Goal: Task Accomplishment & Management: Complete application form

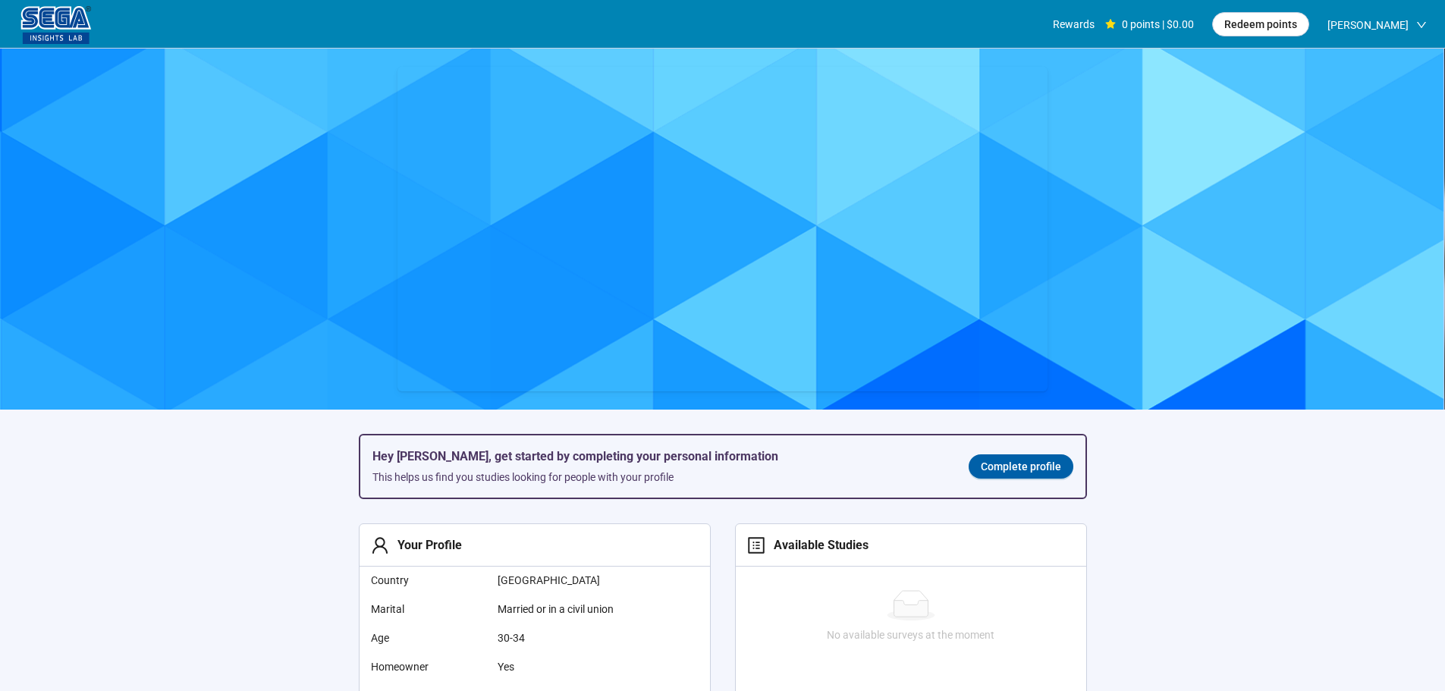
scroll to position [1, 0]
click at [1011, 473] on span "Complete profile" at bounding box center [1021, 465] width 80 height 17
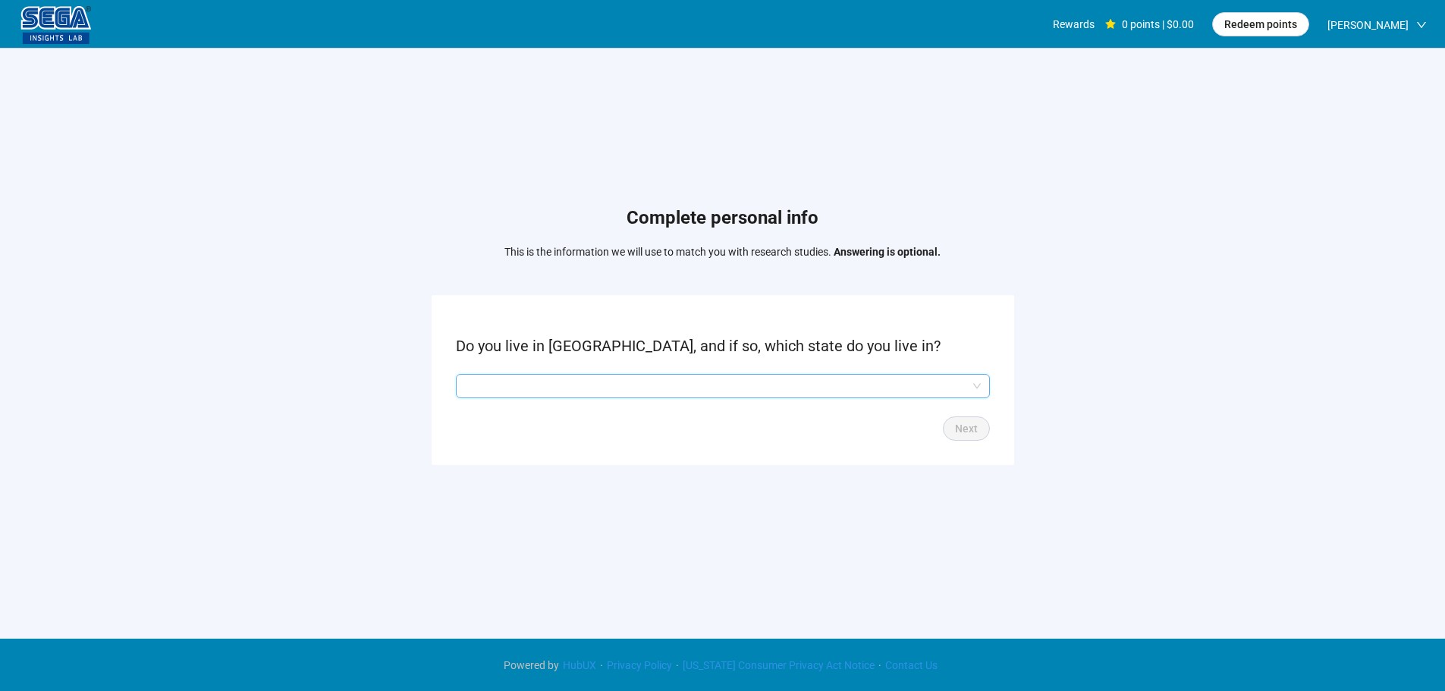
click at [677, 382] on input "search" at bounding box center [723, 386] width 516 height 23
click at [551, 379] on input "search" at bounding box center [723, 386] width 516 height 23
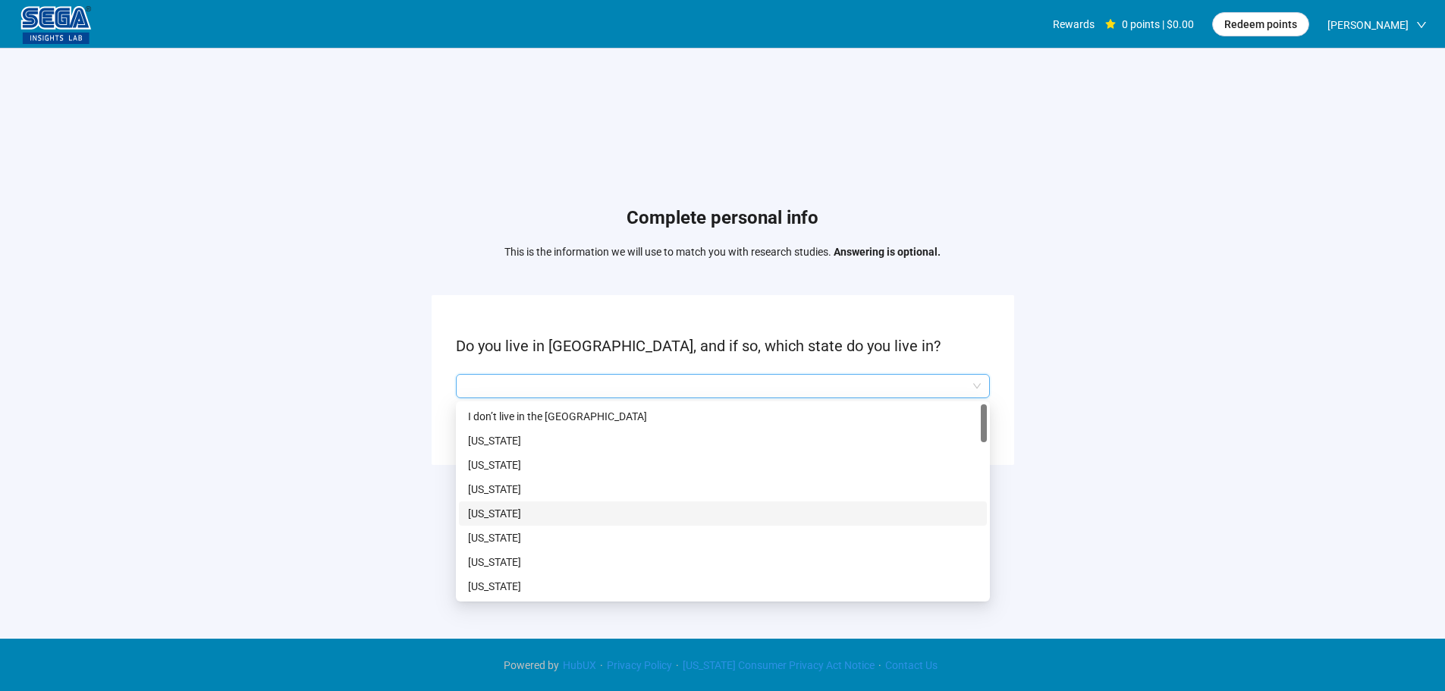
click at [513, 536] on p "[US_STATE]" at bounding box center [723, 538] width 510 height 17
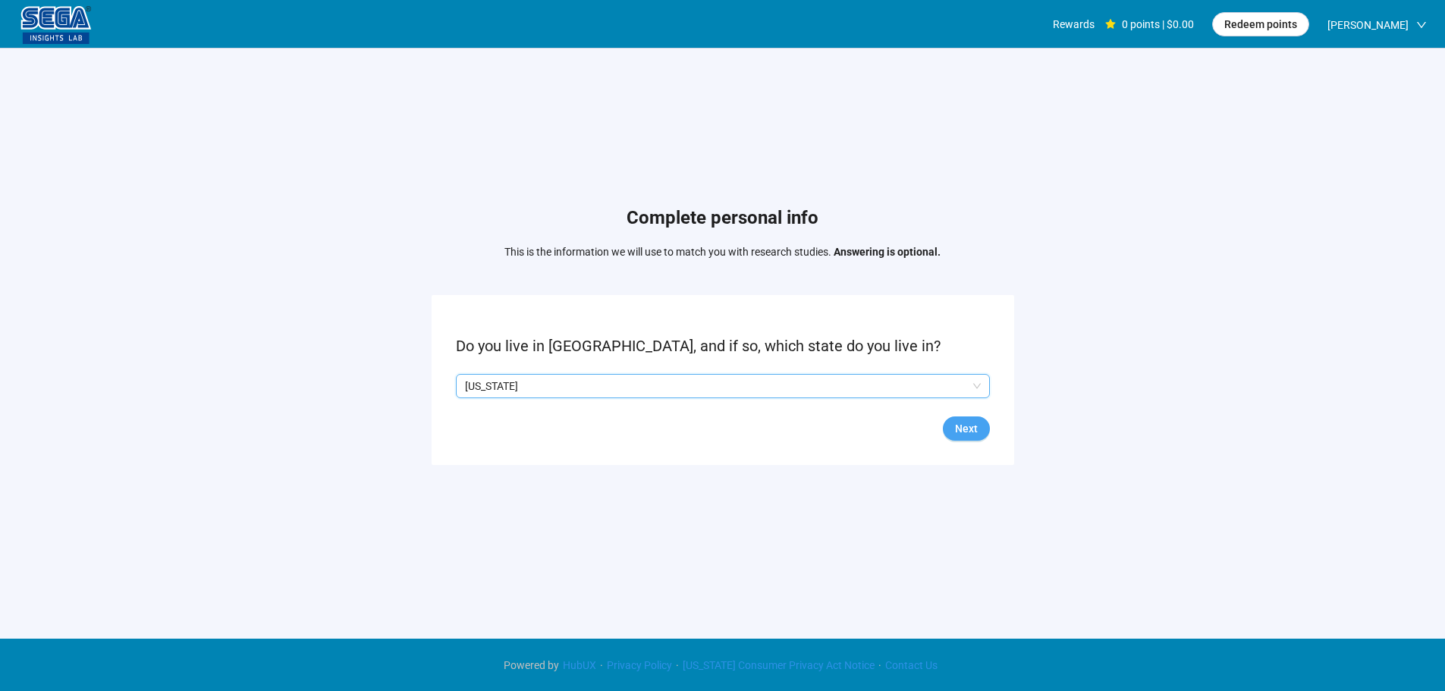
click at [964, 434] on span "Next" at bounding box center [966, 428] width 23 height 17
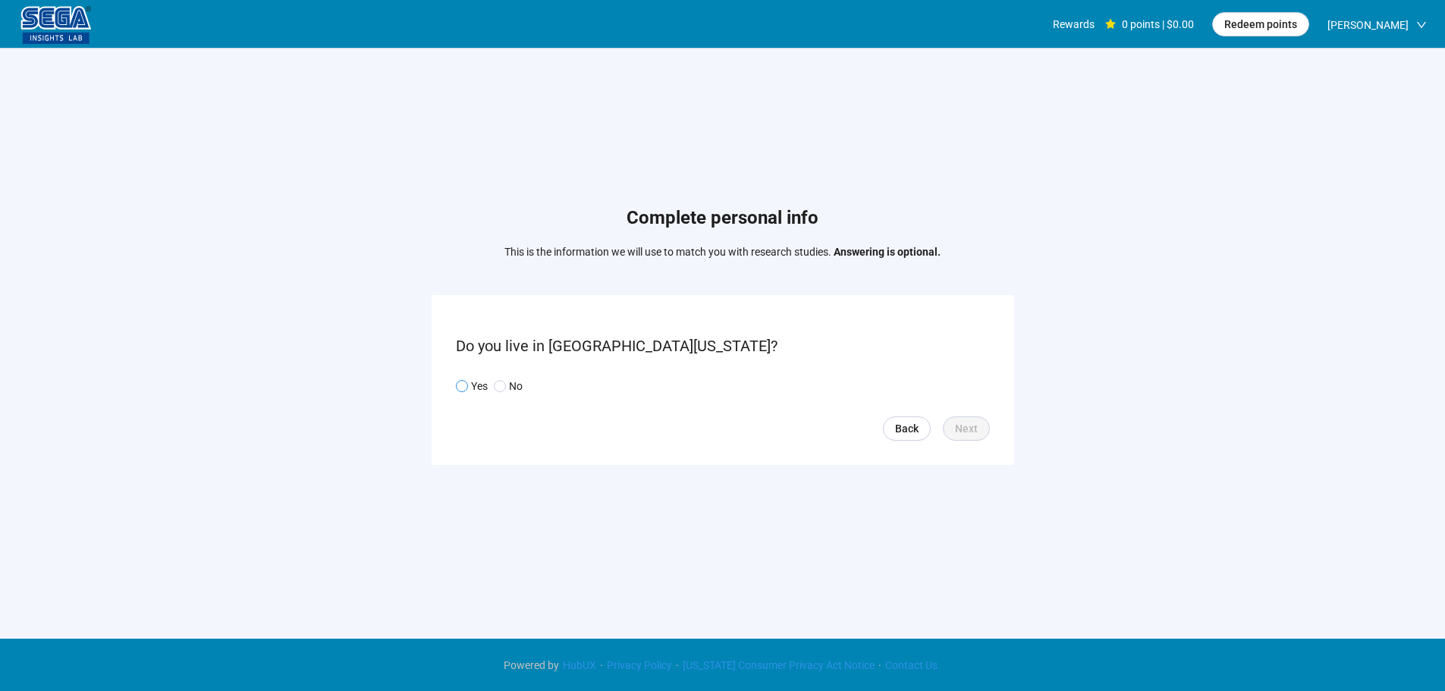
click at [461, 376] on div "Yes No" at bounding box center [723, 386] width 534 height 24
click at [467, 385] on span at bounding box center [462, 386] width 12 height 12
click at [967, 424] on span "Next" at bounding box center [966, 428] width 23 height 17
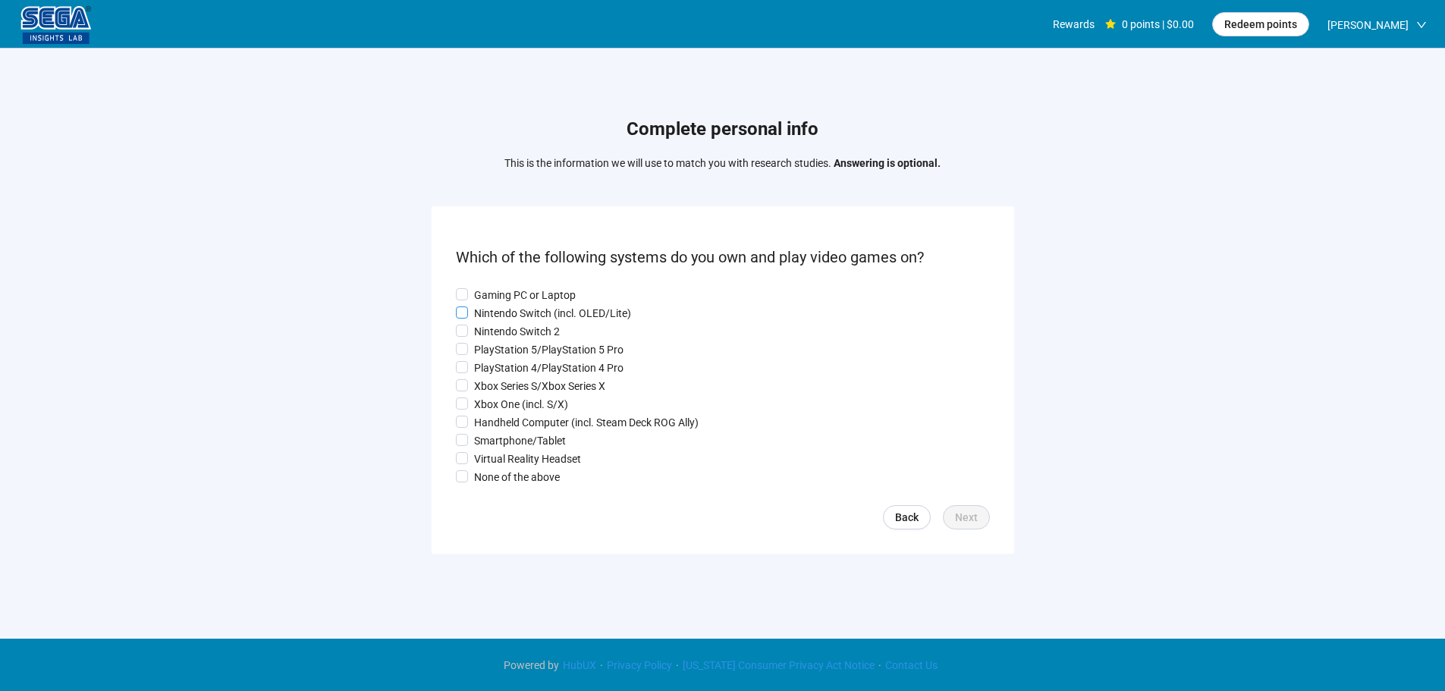
click at [527, 317] on p "Nintendo Switch (incl. OLED/Lite)" at bounding box center [552, 313] width 157 height 17
click at [963, 520] on span "Next" at bounding box center [966, 517] width 23 height 17
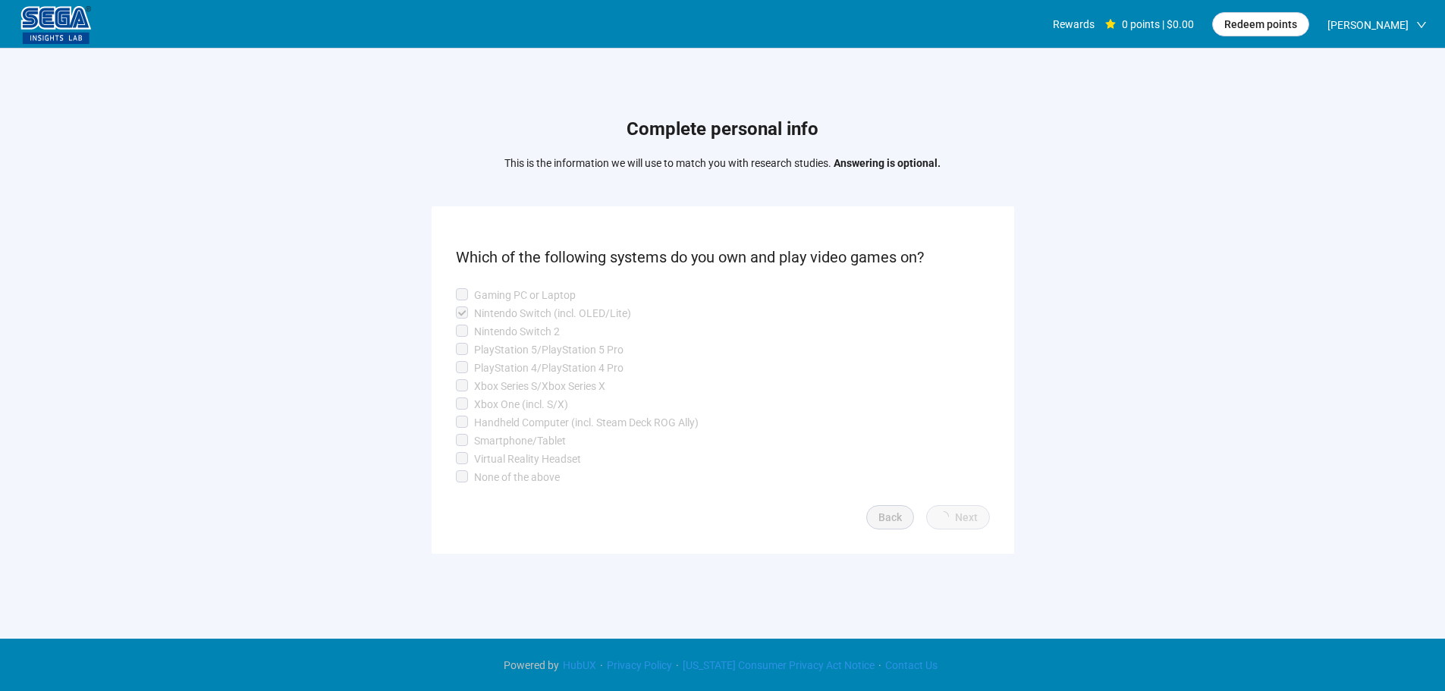
click at [492, 313] on p "Nintendo Switch (incl. OLED/Lite)" at bounding box center [552, 313] width 157 height 17
click at [510, 375] on p "PlayStation 4/PlayStation 4 Pro" at bounding box center [548, 368] width 149 height 17
click at [513, 389] on p "Xbox Series S/Xbox Series X" at bounding box center [539, 386] width 131 height 17
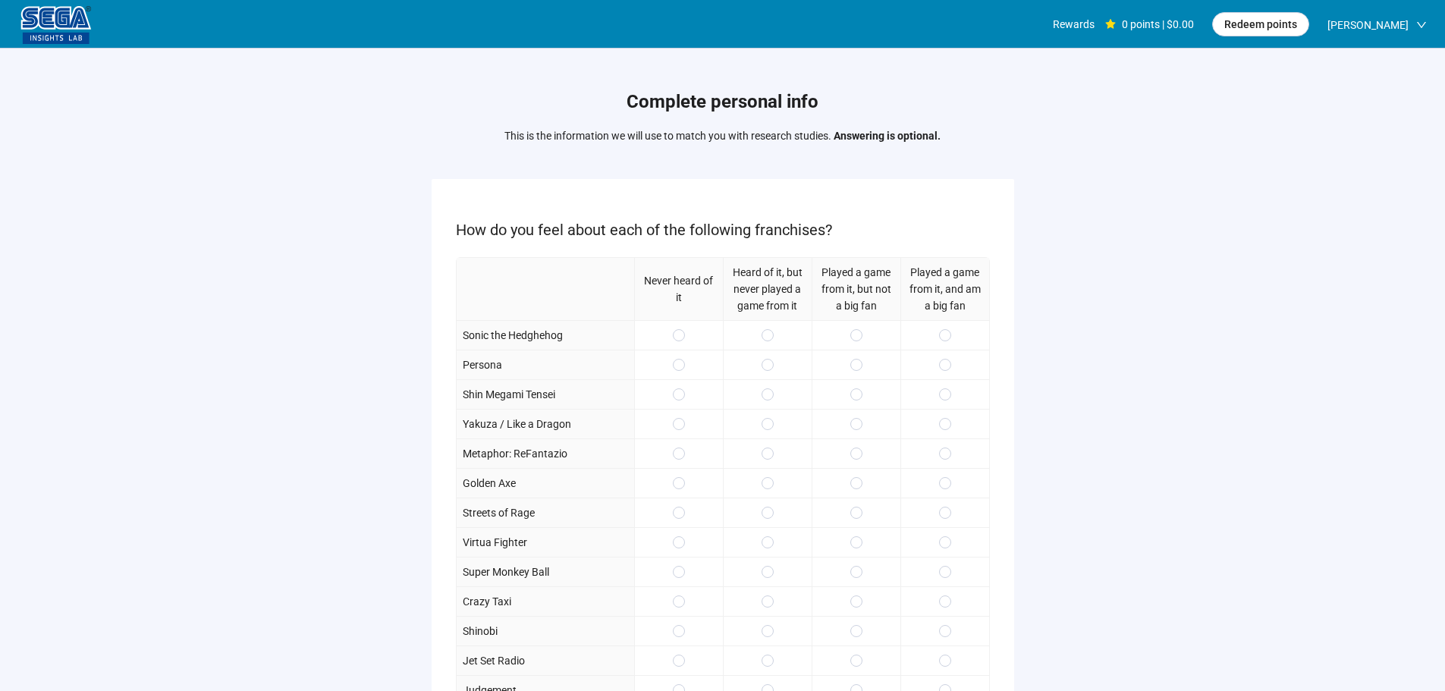
click at [930, 341] on div at bounding box center [945, 335] width 89 height 30
drag, startPoint x: 863, startPoint y: 371, endPoint x: 861, endPoint y: 391, distance: 19.8
click at [861, 371] on div at bounding box center [856, 365] width 89 height 30
click at [861, 391] on span at bounding box center [856, 394] width 12 height 12
drag, startPoint x: 860, startPoint y: 365, endPoint x: 858, endPoint y: 344, distance: 21.4
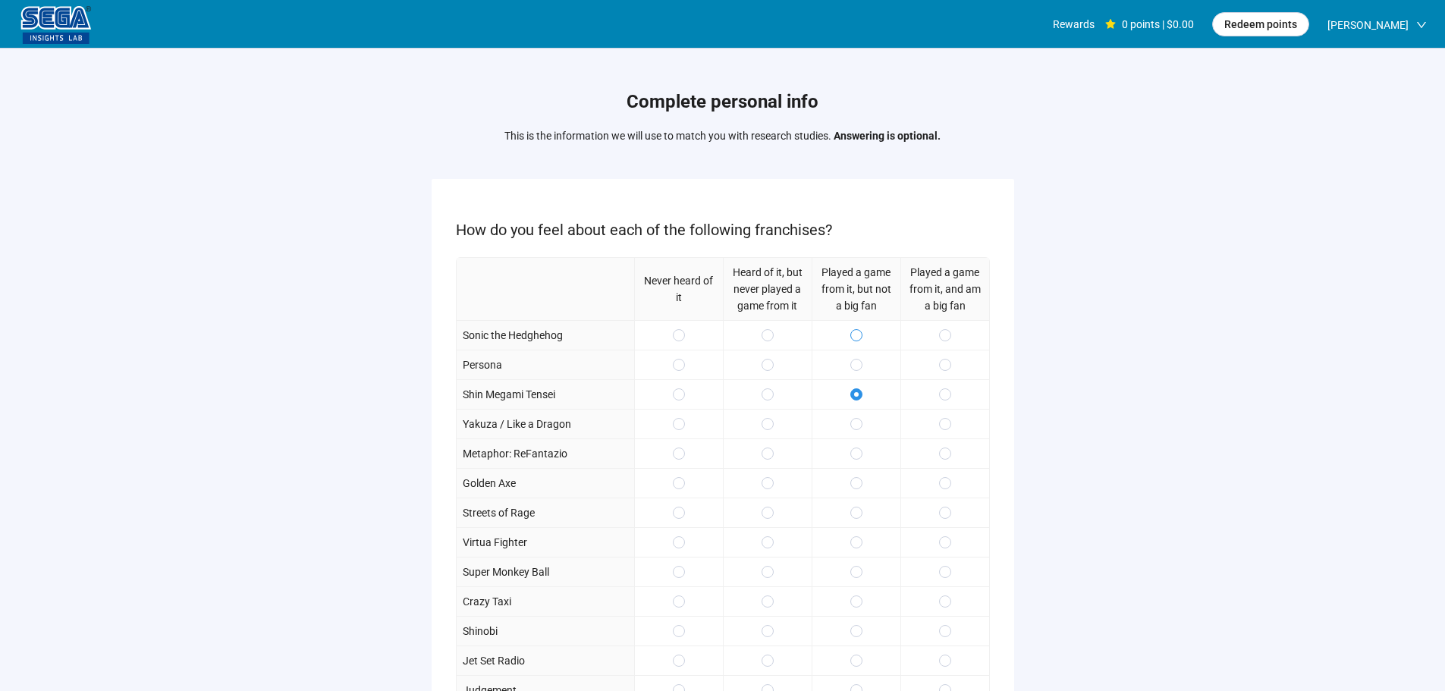
click at [860, 361] on span at bounding box center [856, 365] width 12 height 12
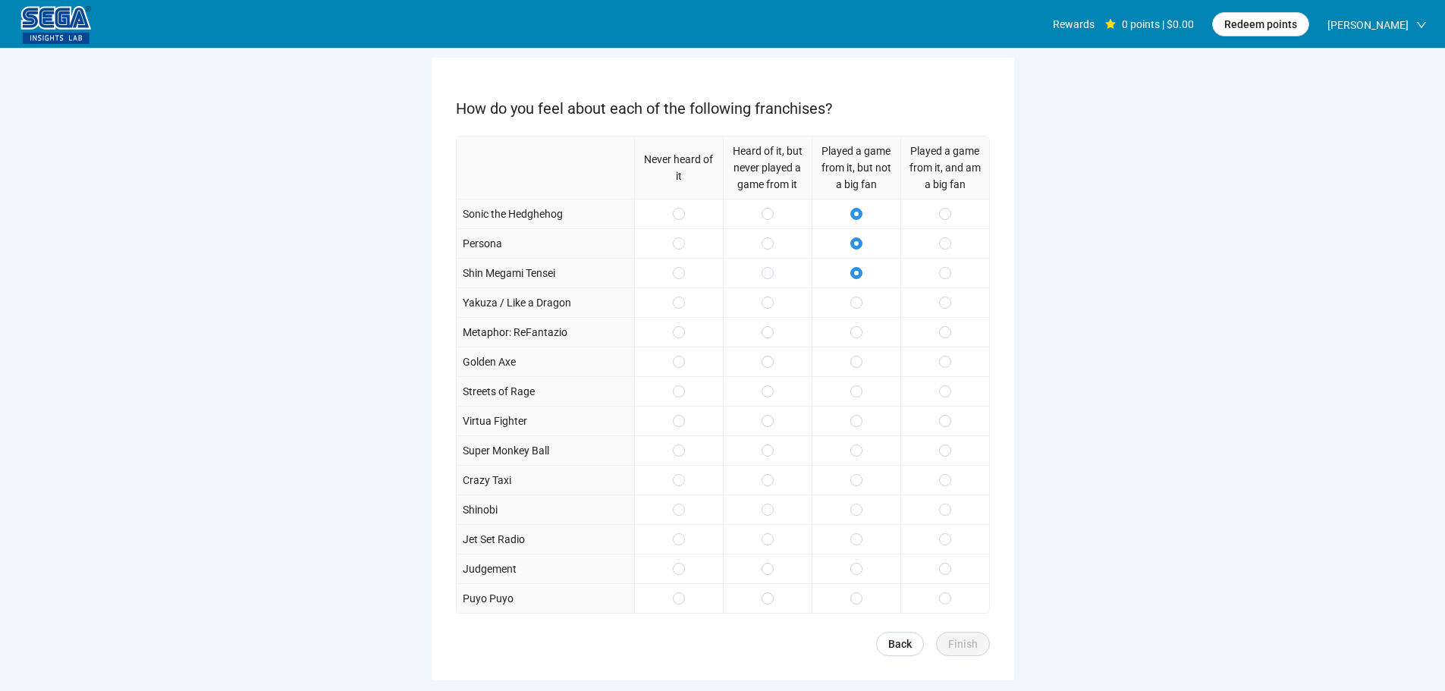
scroll to position [222, 0]
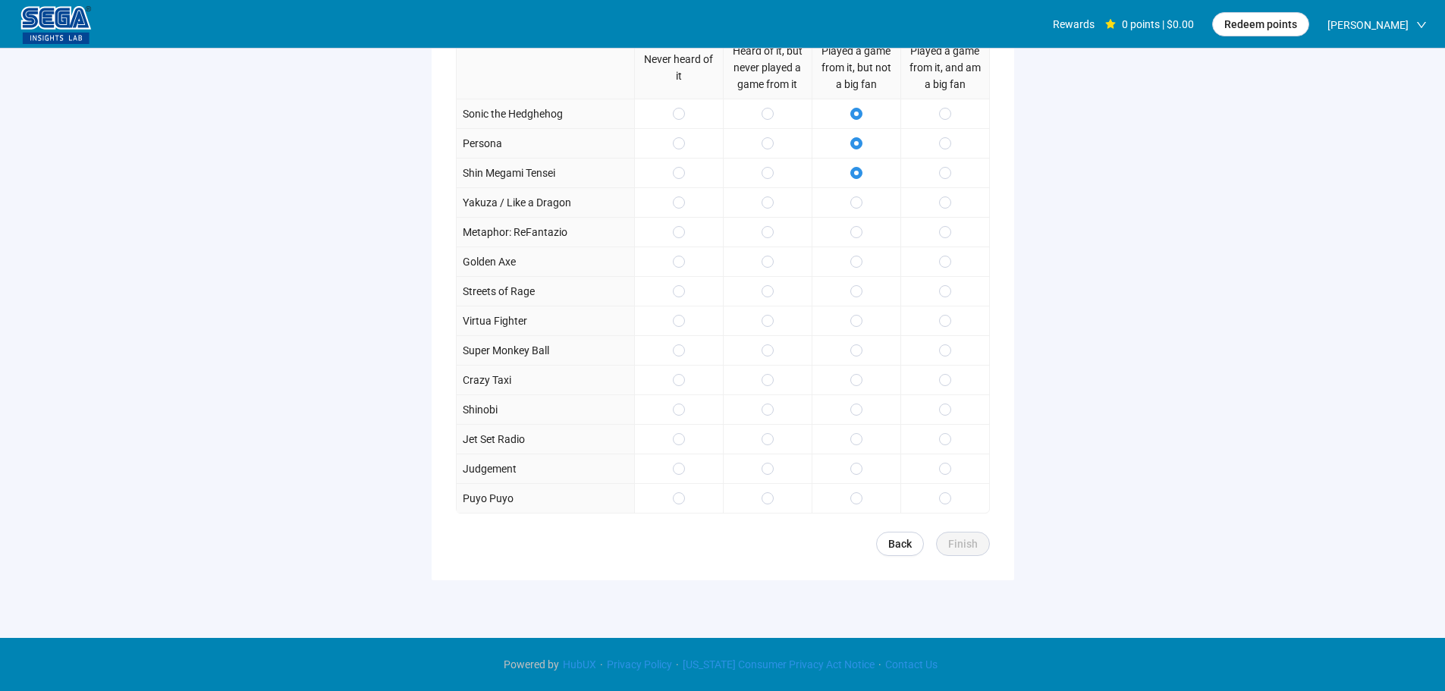
click at [904, 537] on span "Back" at bounding box center [900, 544] width 24 height 17
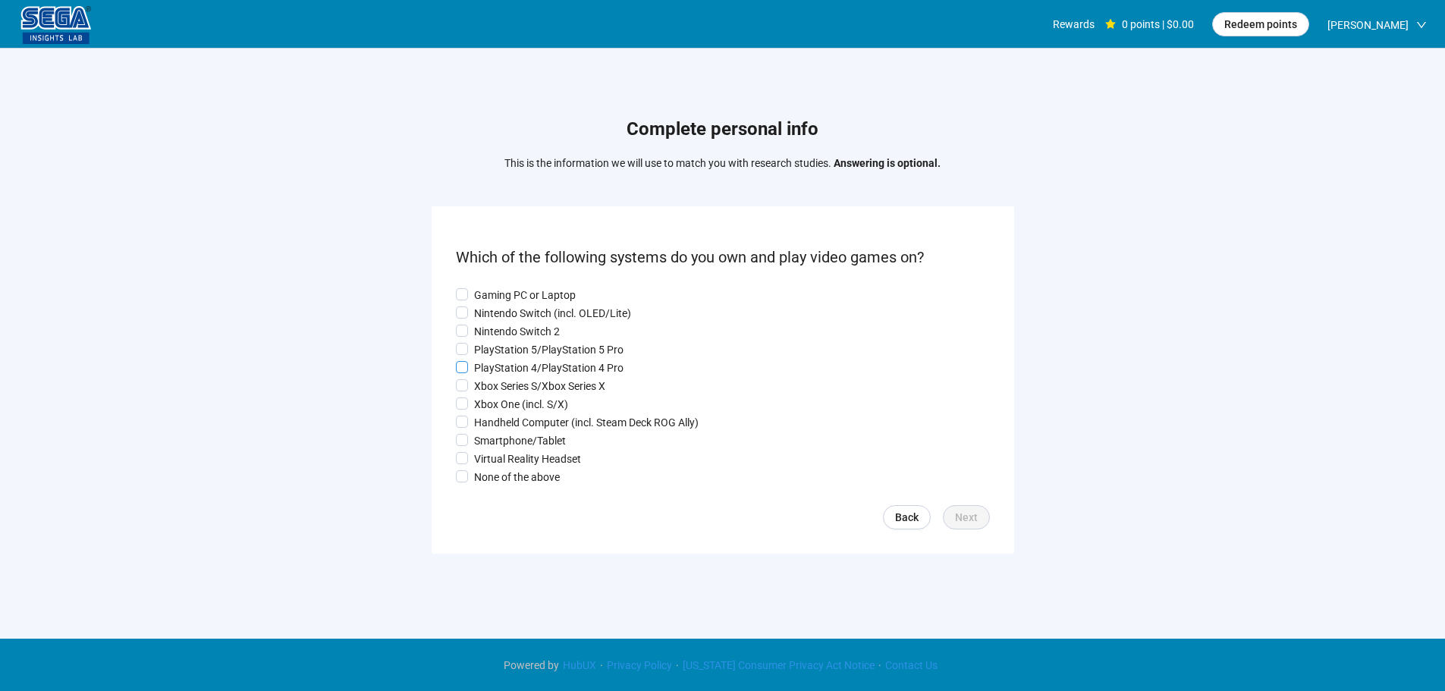
drag, startPoint x: 510, startPoint y: 420, endPoint x: 495, endPoint y: 362, distance: 59.4
click at [509, 420] on p "Handheld Computer (incl. Steam Deck ROG Ally)" at bounding box center [586, 422] width 225 height 17
click at [495, 362] on p "PlayStation 4/PlayStation 4 Pro" at bounding box center [548, 368] width 149 height 17
drag, startPoint x: 485, startPoint y: 342, endPoint x: 482, endPoint y: 307, distance: 35.0
click at [485, 337] on div "Gaming PC or Laptop Nintendo Switch (incl. OLED/Lite) Nintendo Switch 2 PlaySta…" at bounding box center [723, 386] width 534 height 199
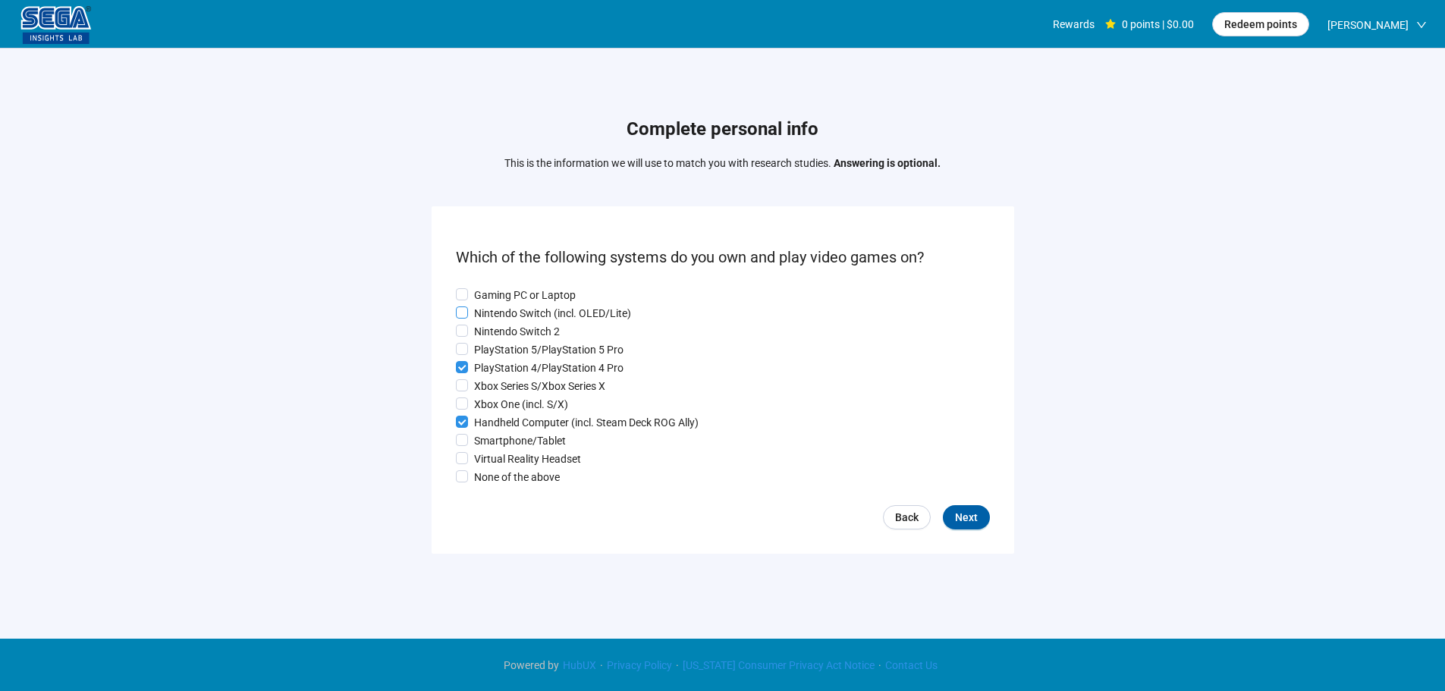
click at [482, 307] on p "Nintendo Switch (incl. OLED/Lite)" at bounding box center [552, 313] width 157 height 17
click at [482, 290] on p "Gaming PC or Laptop" at bounding box center [525, 295] width 102 height 17
click at [486, 328] on p "Nintendo Switch 2" at bounding box center [517, 331] width 86 height 17
click at [485, 347] on p "PlayStation 5/PlayStation 5 Pro" at bounding box center [548, 349] width 149 height 17
click at [492, 385] on p "Xbox Series S/Xbox Series X" at bounding box center [539, 386] width 131 height 17
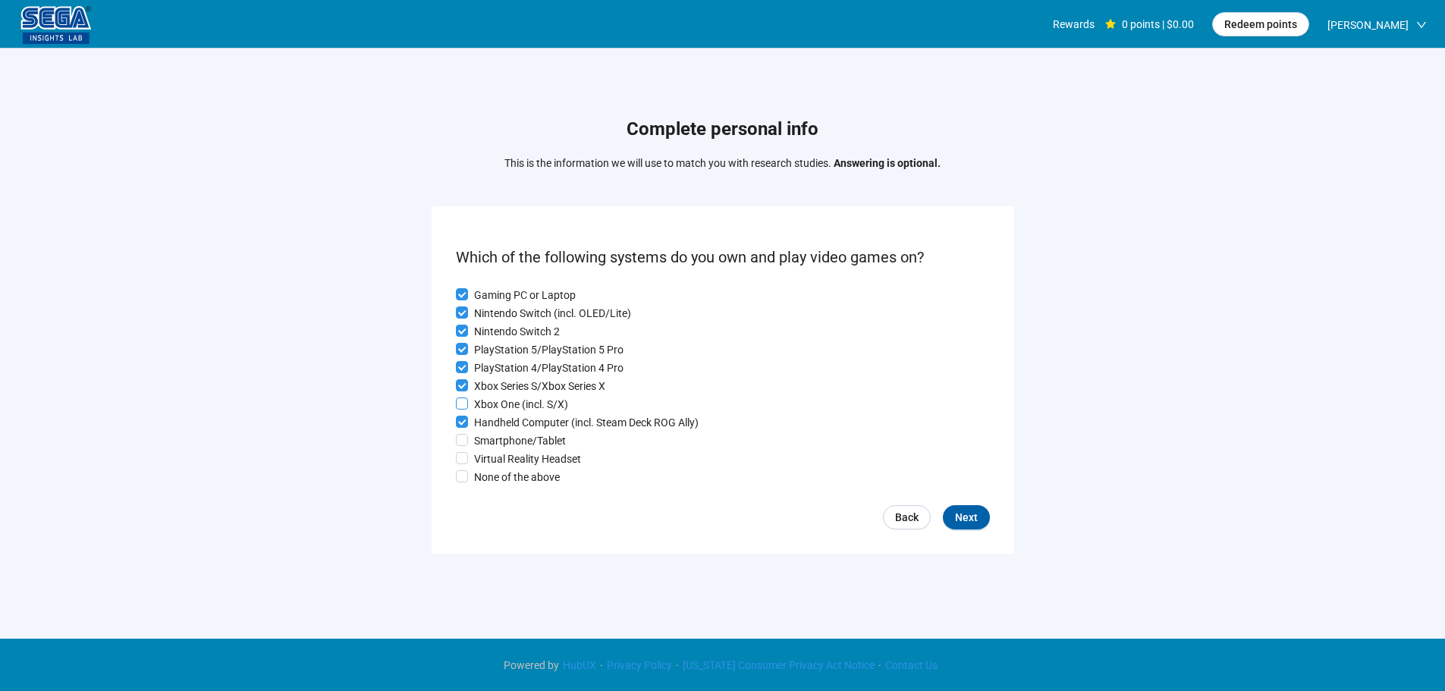
click at [497, 407] on p "Xbox One (incl. S/X)" at bounding box center [521, 404] width 94 height 17
click at [503, 445] on p "Smartphone/Tablet" at bounding box center [520, 440] width 92 height 17
click at [508, 466] on p "Virtual Reality Headset" at bounding box center [527, 459] width 107 height 17
click at [977, 520] on span "Next" at bounding box center [966, 517] width 23 height 17
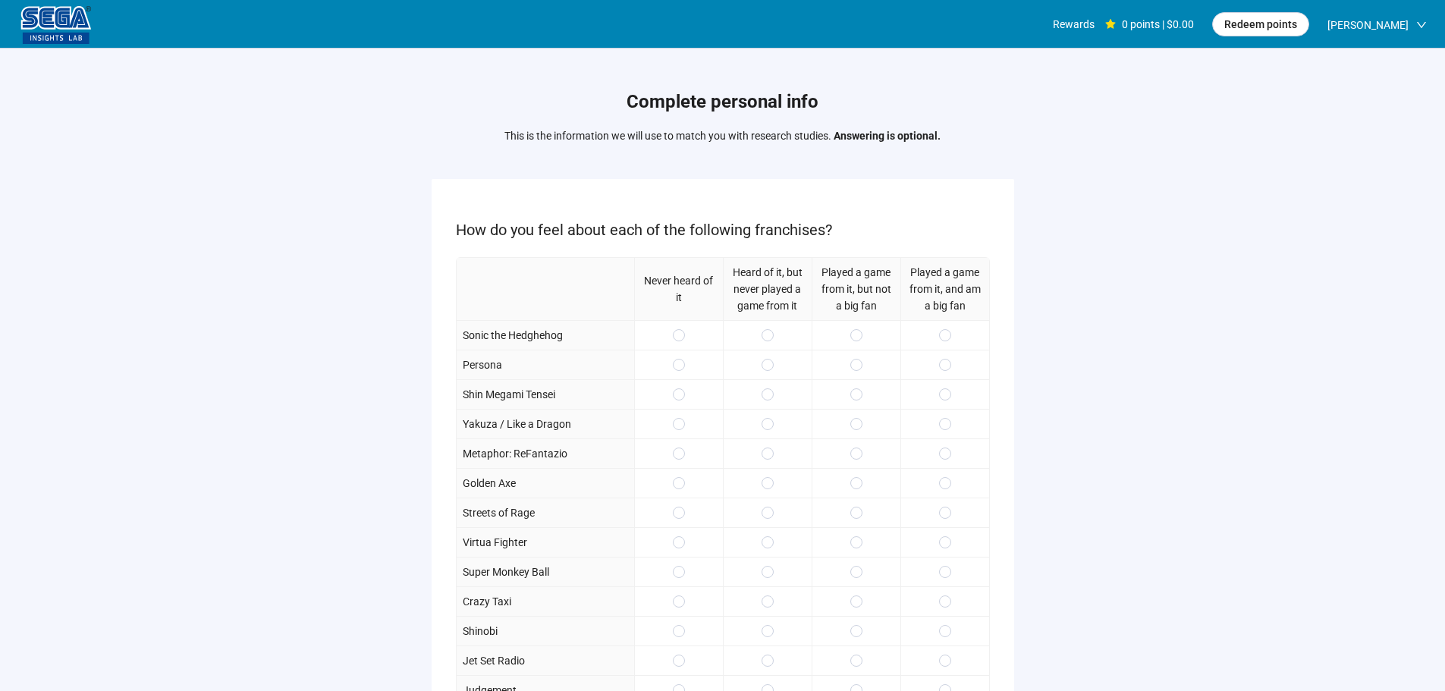
click at [947, 325] on div at bounding box center [945, 335] width 89 height 30
click at [843, 364] on div at bounding box center [856, 365] width 89 height 30
click at [858, 360] on span at bounding box center [856, 365] width 12 height 12
click at [939, 396] on span at bounding box center [945, 394] width 12 height 12
click at [947, 435] on div at bounding box center [945, 424] width 89 height 30
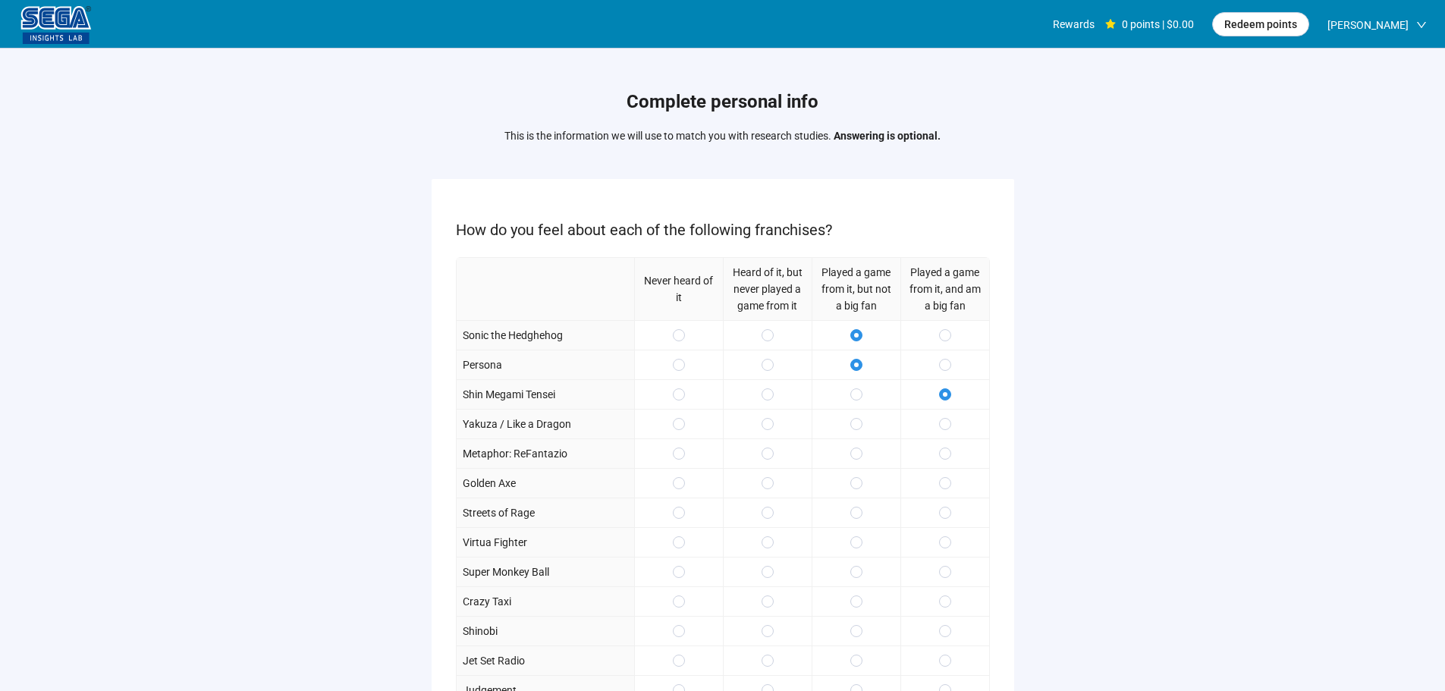
drag, startPoint x: 938, startPoint y: 476, endPoint x: 935, endPoint y: 483, distance: 7.9
click at [939, 476] on label at bounding box center [945, 483] width 12 height 17
click at [855, 446] on label at bounding box center [856, 453] width 12 height 17
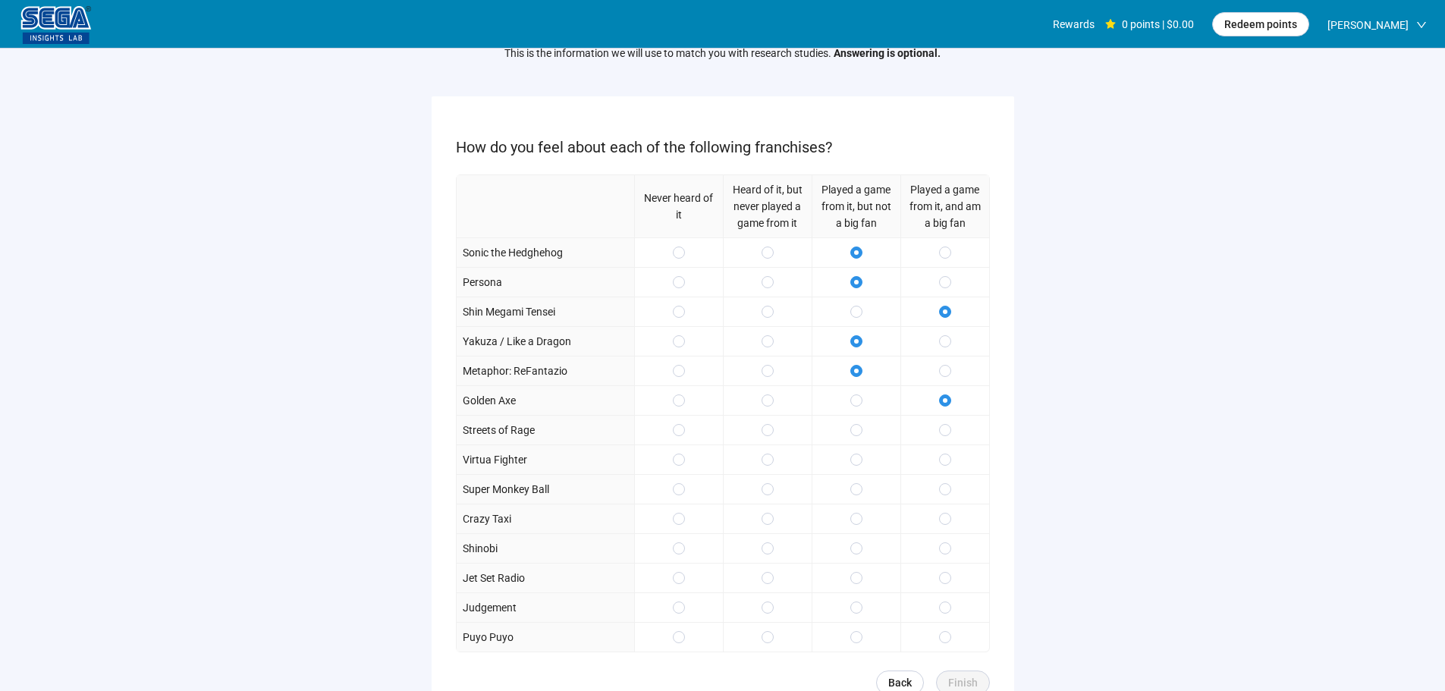
scroll to position [152, 0]
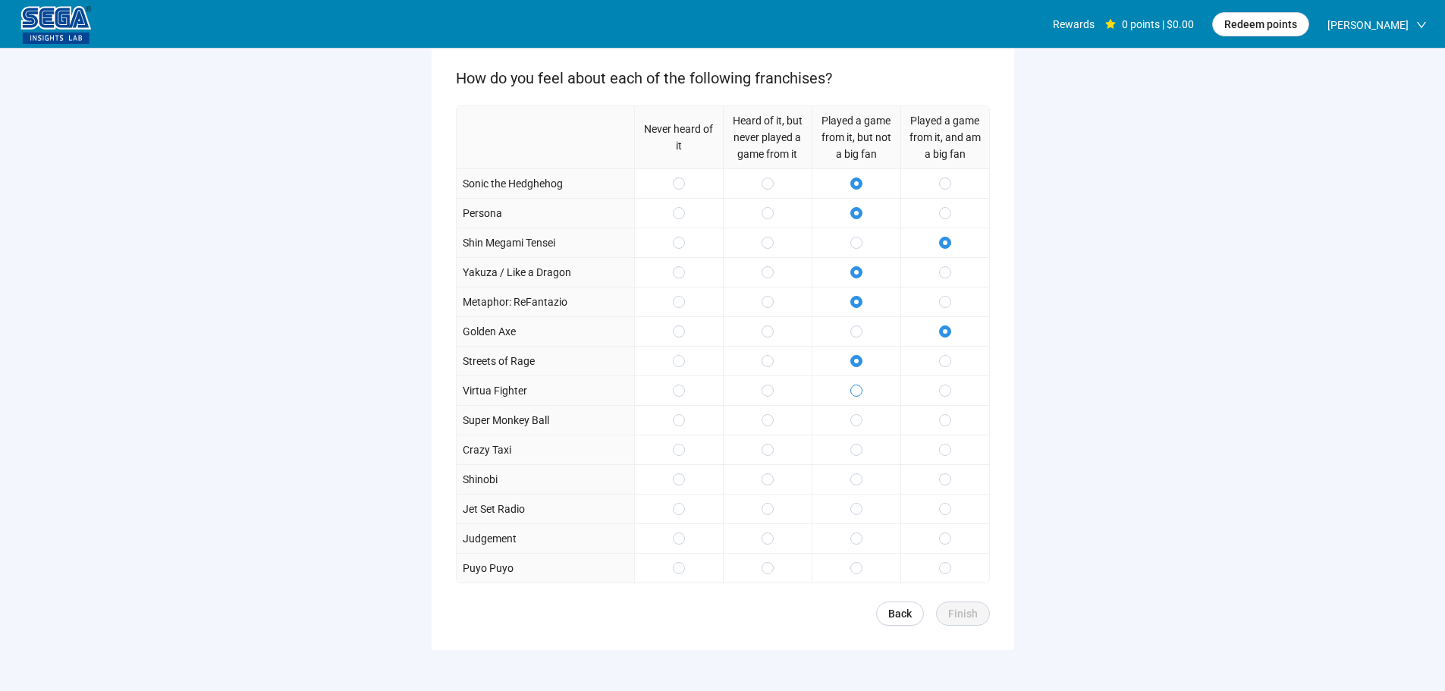
click at [860, 394] on span at bounding box center [856, 391] width 12 height 12
click at [861, 423] on div at bounding box center [856, 420] width 89 height 30
click at [938, 446] on div at bounding box center [945, 450] width 89 height 30
click at [945, 474] on span at bounding box center [945, 479] width 12 height 12
click at [863, 504] on div at bounding box center [856, 509] width 89 height 30
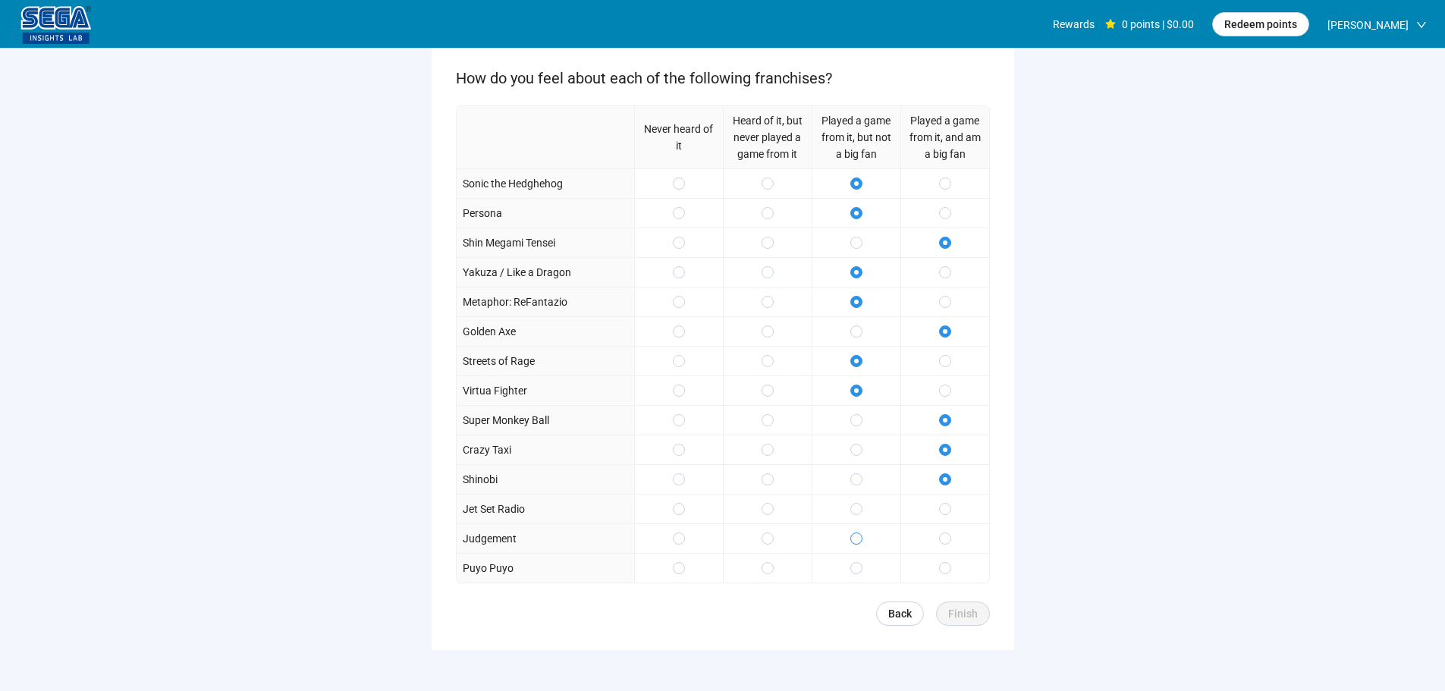
click at [860, 532] on label at bounding box center [856, 538] width 12 height 17
click at [860, 569] on span at bounding box center [856, 568] width 12 height 12
click at [978, 612] on button "Finish" at bounding box center [963, 614] width 54 height 24
